Goal: Information Seeking & Learning: Understand process/instructions

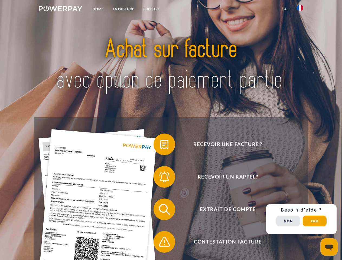
click at [60, 9] on img at bounding box center [61, 8] width 44 height 5
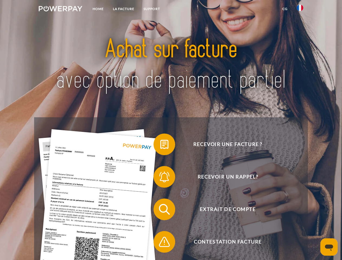
click at [300, 9] on img at bounding box center [300, 8] width 7 height 7
click at [285, 9] on link "CG" at bounding box center [285, 9] width 14 height 10
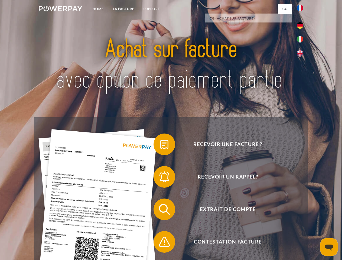
click at [160, 146] on span at bounding box center [156, 144] width 27 height 27
click at [160, 178] on span at bounding box center [156, 176] width 27 height 27
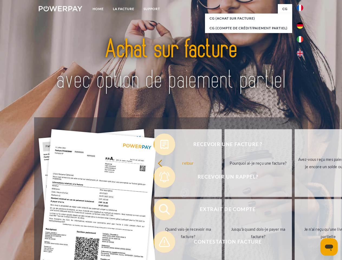
click at [225, 211] on link "Jusqu'à quand dois-je payer ma facture?" at bounding box center [258, 233] width 67 height 68
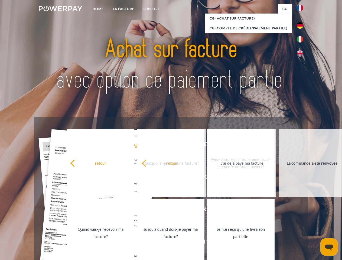
click at [207, 243] on link "Je n'ai reçu qu'une livraison partielle" at bounding box center [240, 233] width 67 height 68
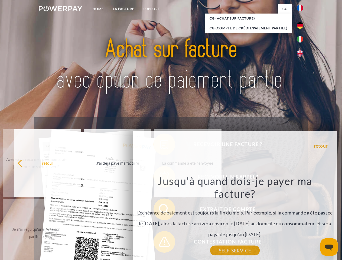
click at [302, 219] on div "Recevoir une facture ? Recevoir un rappel? Extrait de compte retour" at bounding box center [171, 225] width 274 height 217
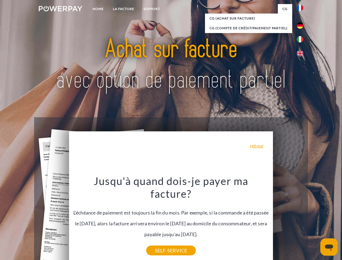
click at [288, 220] on span "Extrait de compte" at bounding box center [228, 210] width 133 height 22
click at [315, 221] on header "Home LA FACTURE Support" at bounding box center [171, 187] width 342 height 374
